Goal: Information Seeking & Learning: Learn about a topic

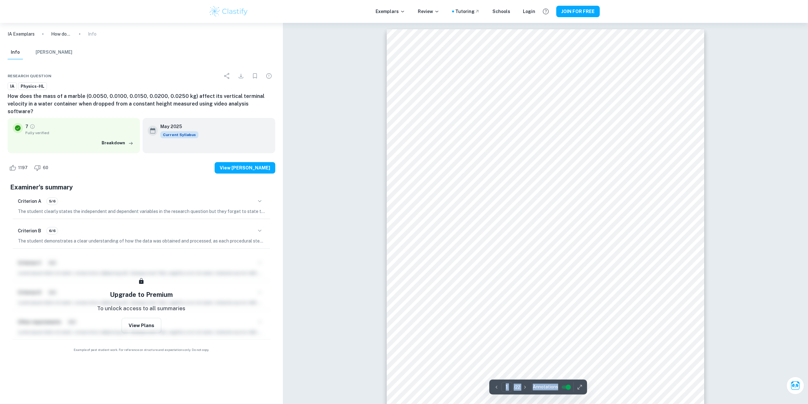
click at [571, 13] on button "JOIN FOR FREE" at bounding box center [577, 11] width 43 height 11
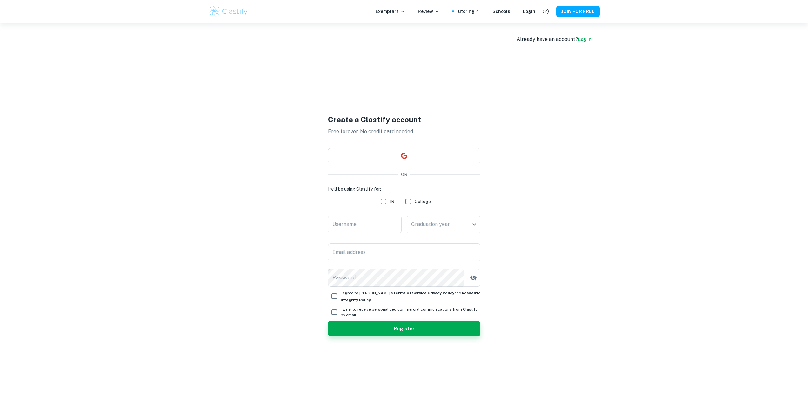
click at [383, 200] on input "IB" at bounding box center [383, 201] width 13 height 13
checkbox input "true"
click at [363, 219] on input "Username" at bounding box center [365, 224] width 74 height 18
type input "davpapa"
click at [421, 227] on body "We value your privacy We use cookies to enhance your browsing experience, serve…" at bounding box center [404, 225] width 808 height 404
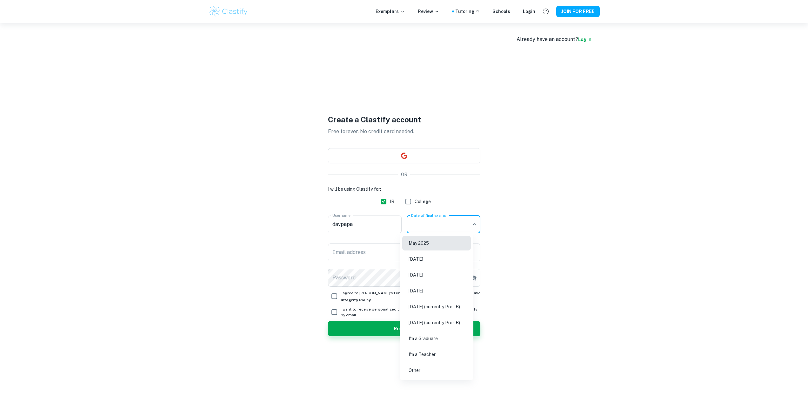
click at [425, 270] on li "May 2026" at bounding box center [436, 274] width 69 height 15
type input "M26"
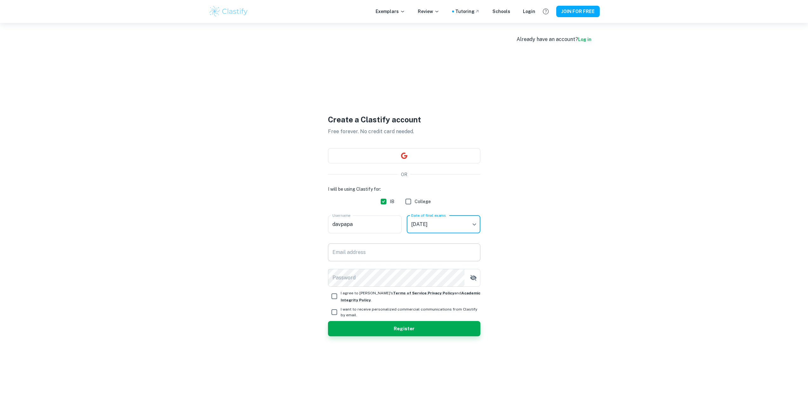
click at [404, 257] on input "Email address" at bounding box center [404, 252] width 152 height 18
type input "davaragon@hotmail.com"
click at [475, 279] on icon "button" at bounding box center [474, 278] width 8 height 8
click at [334, 294] on input "I agree to Clastify's Terms of Service , Privacy Policy and Academic Integrity …" at bounding box center [334, 296] width 13 height 13
checkbox input "true"
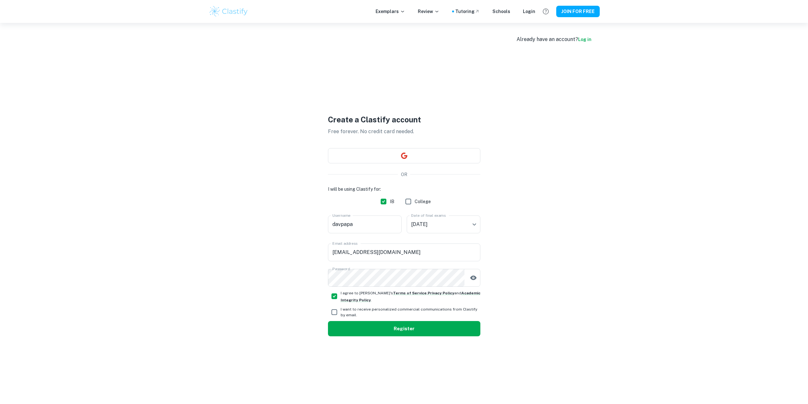
click at [341, 327] on button "Register" at bounding box center [404, 328] width 152 height 15
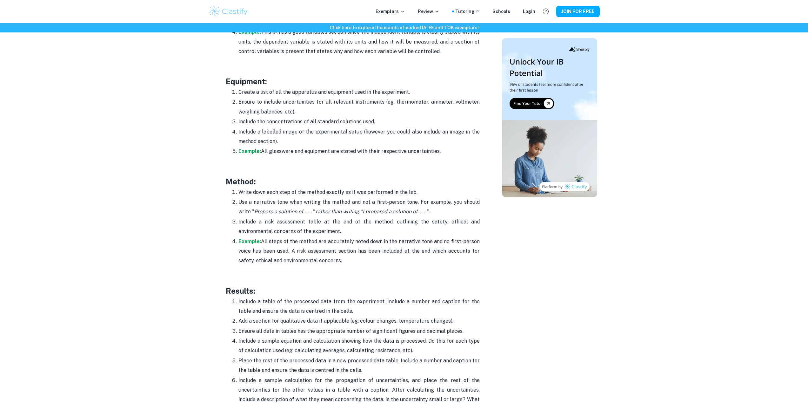
scroll to position [1175, 0]
drag, startPoint x: 350, startPoint y: 118, endPoint x: 352, endPoint y: 101, distance: 17.3
click at [350, 127] on p "Include a labelled image of the experimental setup (however you could also incl…" at bounding box center [358, 136] width 241 height 19
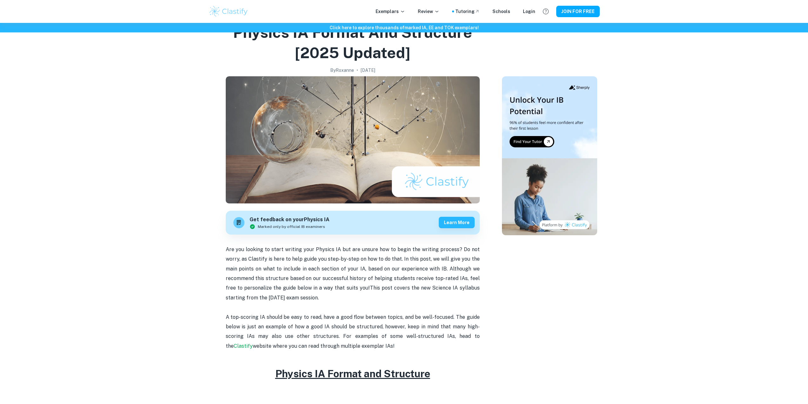
scroll to position [0, 0]
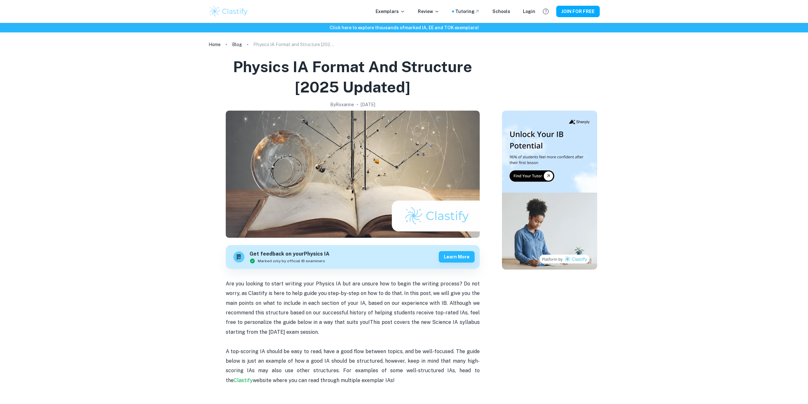
click at [356, 88] on h1 "Physics IA Format and Structure [2025 updated]" at bounding box center [352, 77] width 283 height 41
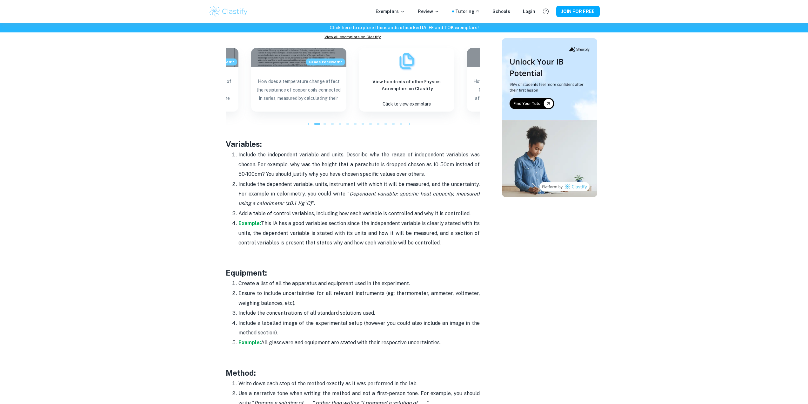
scroll to position [982, 0]
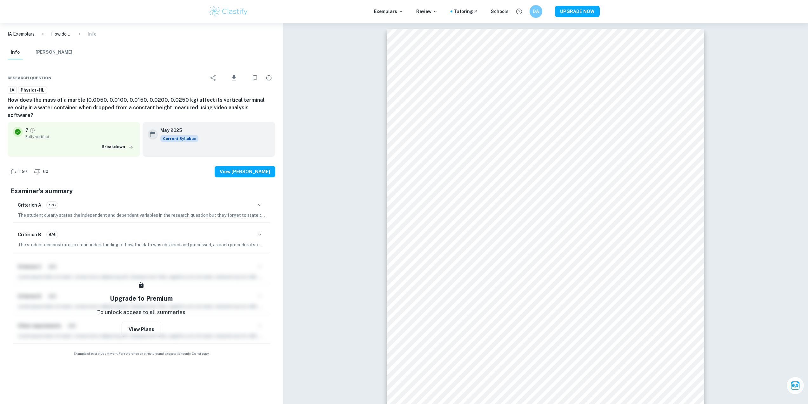
click at [55, 53] on button "[PERSON_NAME]" at bounding box center [54, 52] width 37 height 14
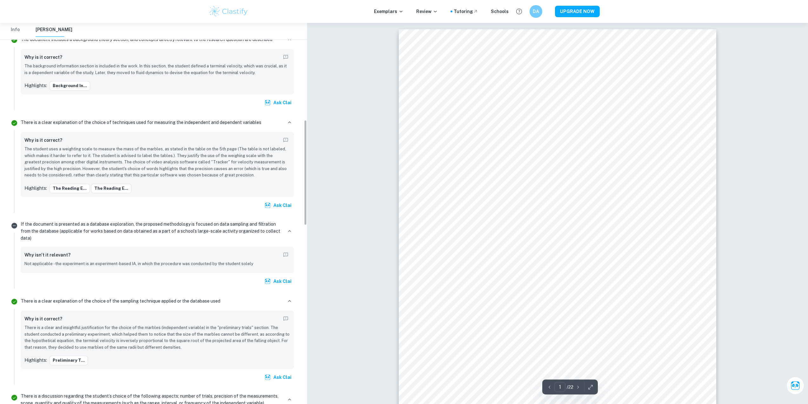
scroll to position [350, 0]
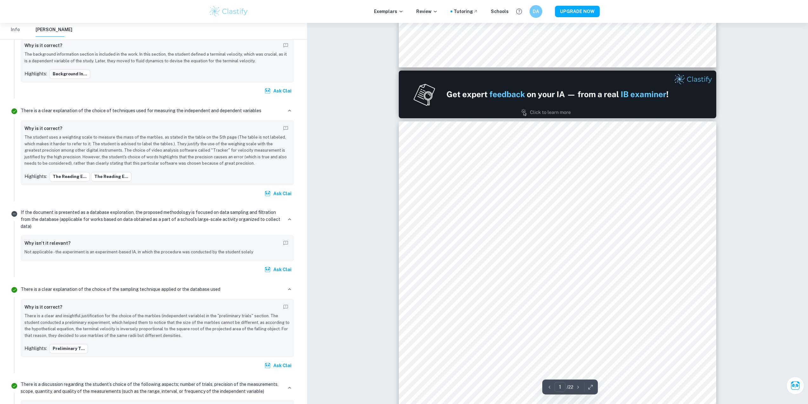
type input "2"
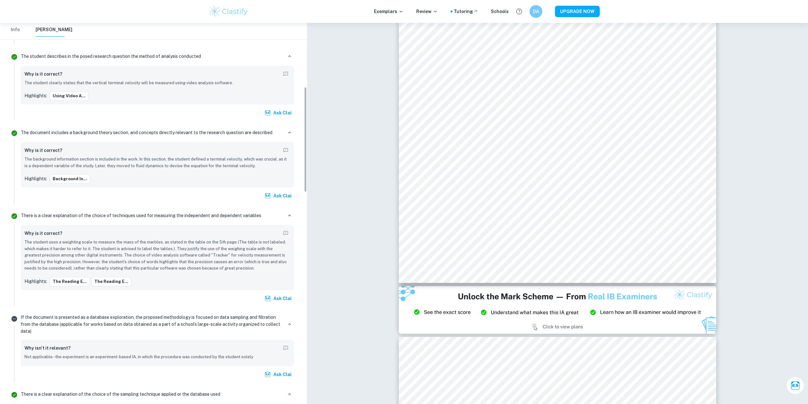
scroll to position [254, 0]
